Goal: Find specific page/section

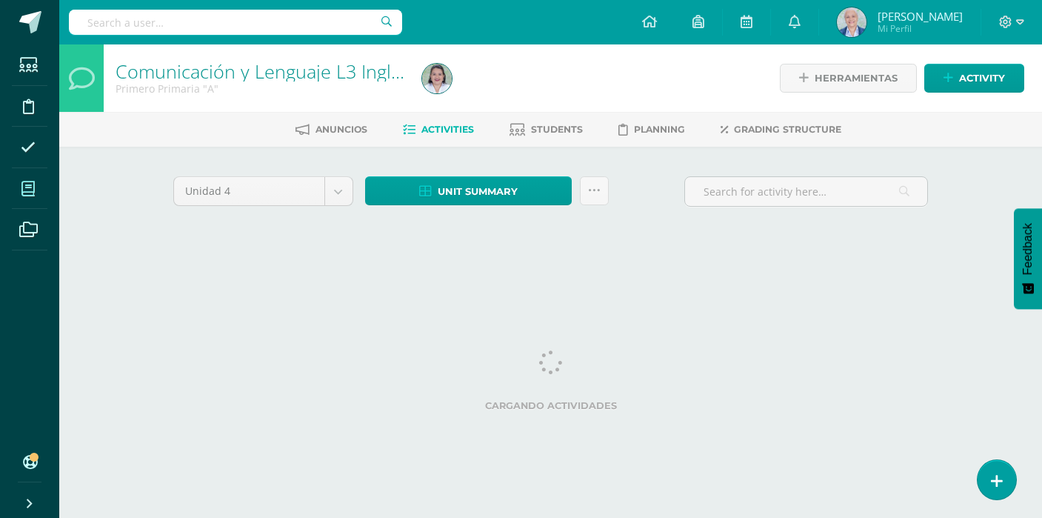
click at [29, 193] on icon at bounding box center [27, 188] width 13 height 15
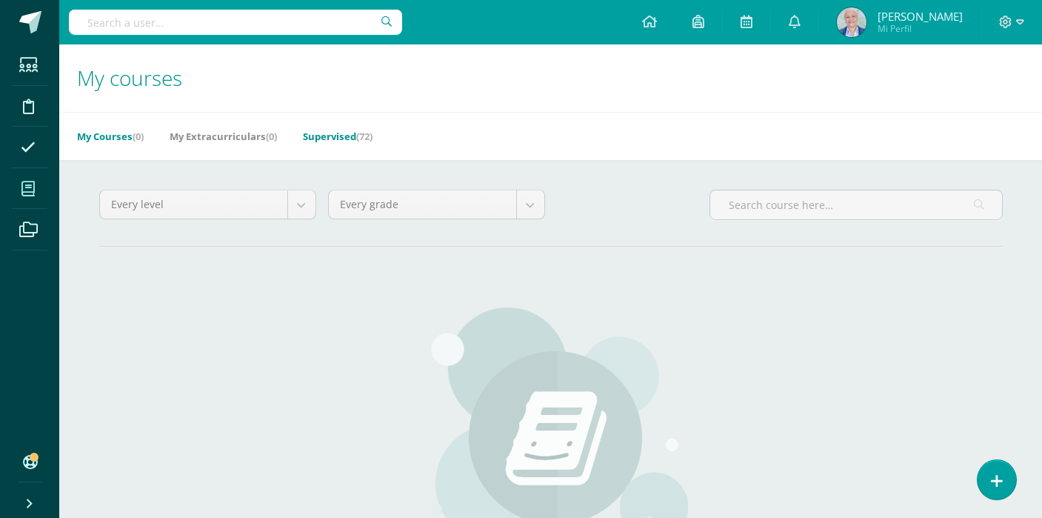
click at [352, 140] on link "Supervised (72)" at bounding box center [338, 136] width 70 height 24
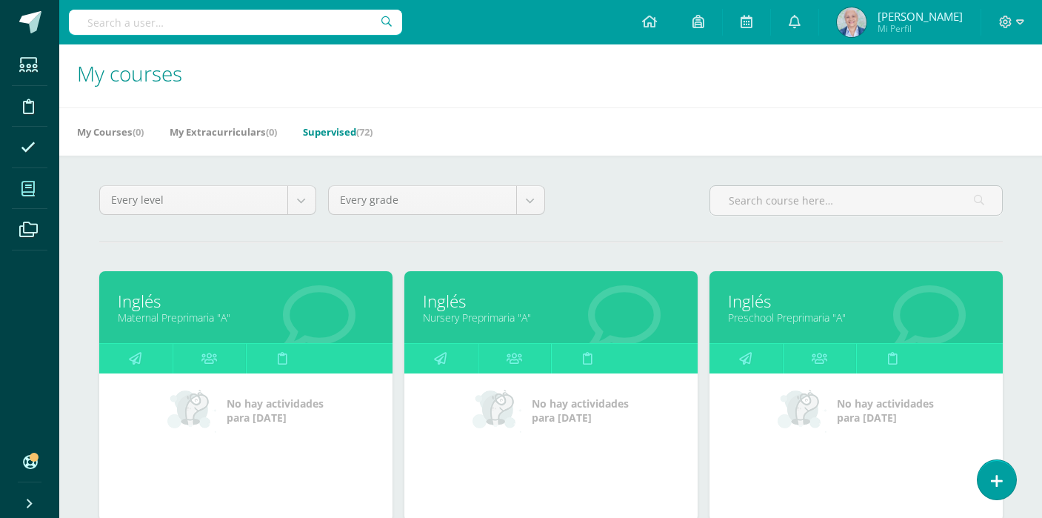
scroll to position [8, 0]
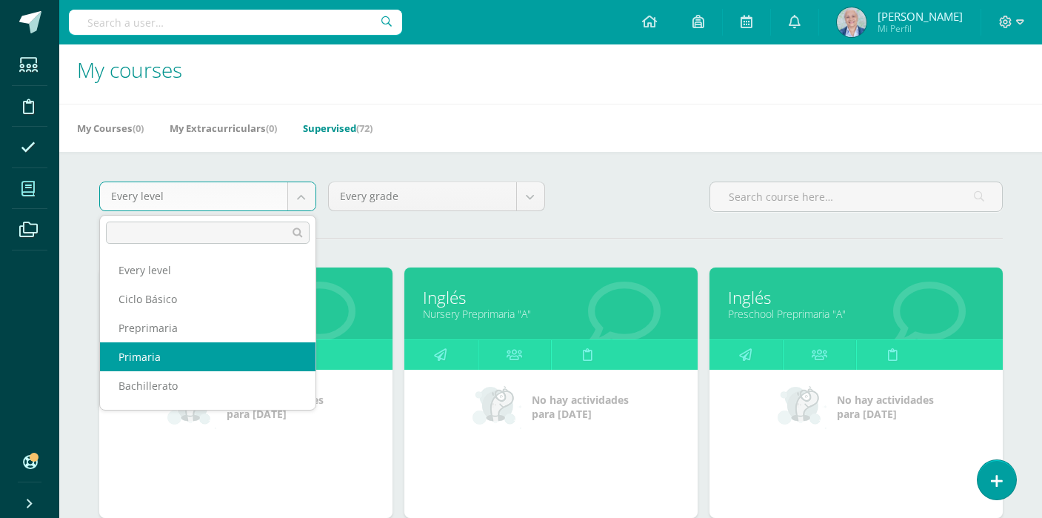
select select "6"
